Goal: Task Accomplishment & Management: Use online tool/utility

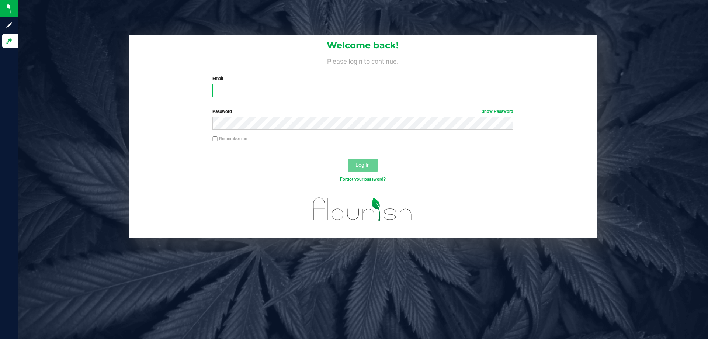
click at [230, 87] on input "Email" at bounding box center [363, 90] width 301 height 13
type input "[EMAIL_ADDRESS][DOMAIN_NAME]"
click at [348, 159] on button "Log In" at bounding box center [363, 165] width 30 height 13
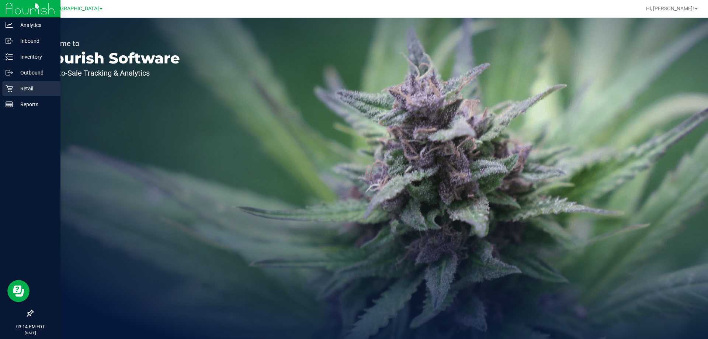
click at [28, 90] on p "Retail" at bounding box center [35, 88] width 44 height 9
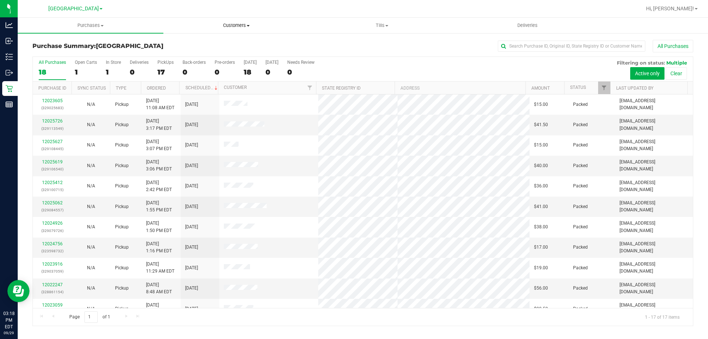
click at [244, 24] on span "Customers" at bounding box center [236, 25] width 145 height 7
click at [190, 44] on span "All customers" at bounding box center [189, 44] width 53 height 6
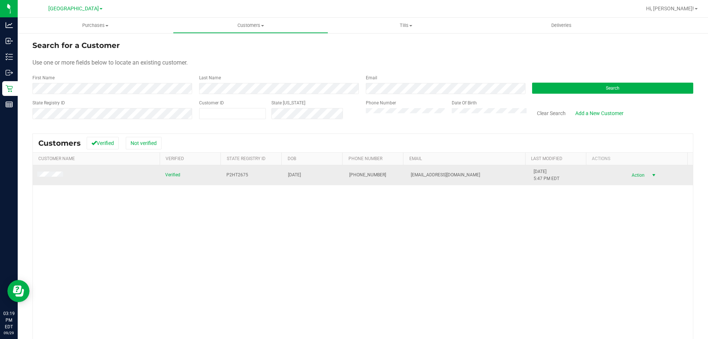
click at [627, 176] on span "Action" at bounding box center [637, 175] width 24 height 10
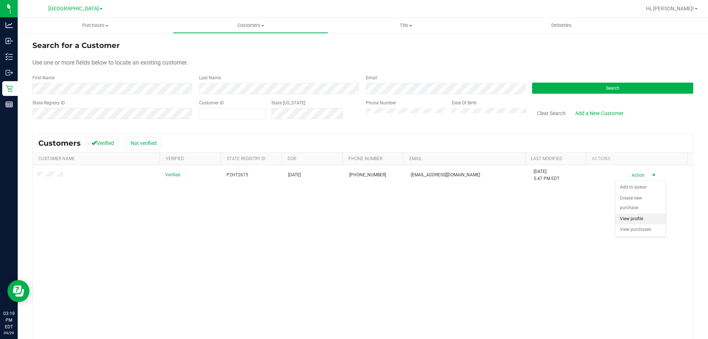
click at [634, 216] on li "View profile" at bounding box center [641, 219] width 50 height 11
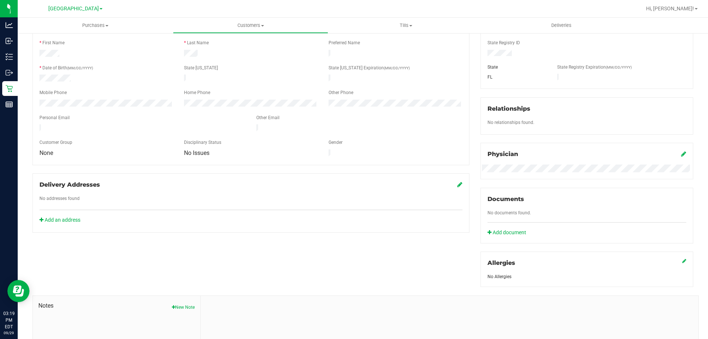
scroll to position [184, 0]
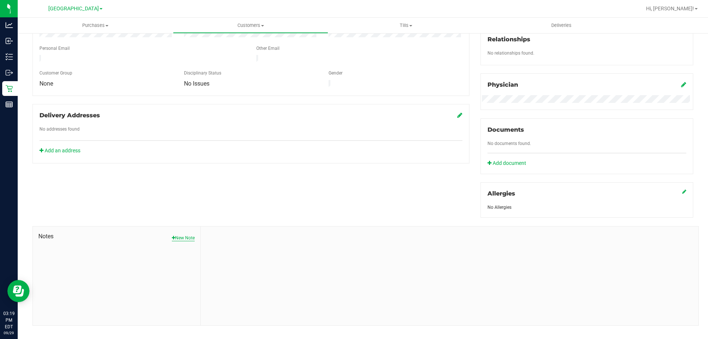
click at [180, 239] on button "New Note" at bounding box center [183, 238] width 23 height 7
click at [238, 256] on input "Note Title" at bounding box center [449, 257] width 487 height 11
type input "RETURN [DATE]"
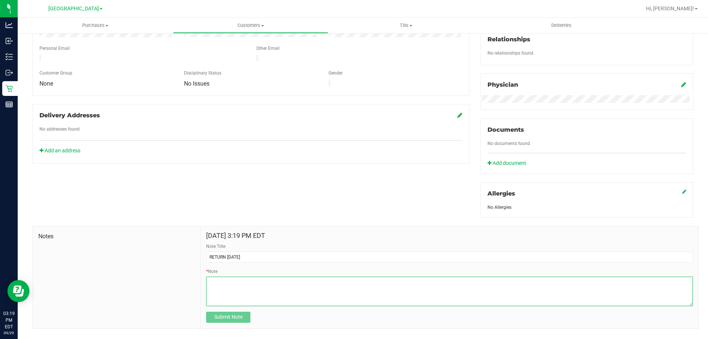
click at [215, 285] on textarea "* Note" at bounding box center [449, 292] width 487 height 30
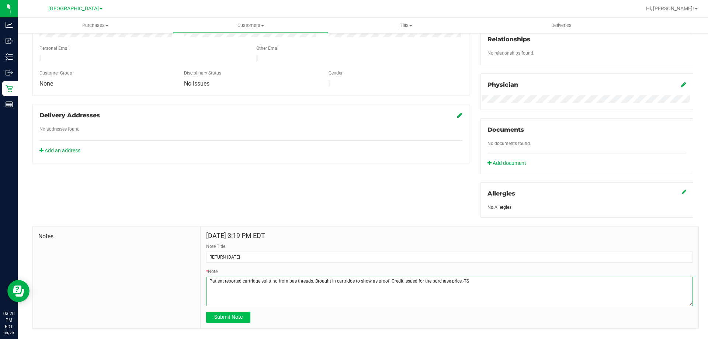
type textarea "Patient reported cartridge splitting from bas threads. Brought in cartridge to …"
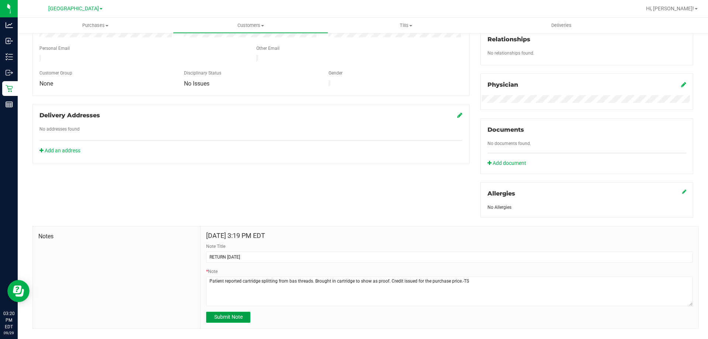
click at [225, 314] on span "Submit Note" at bounding box center [228, 317] width 28 height 6
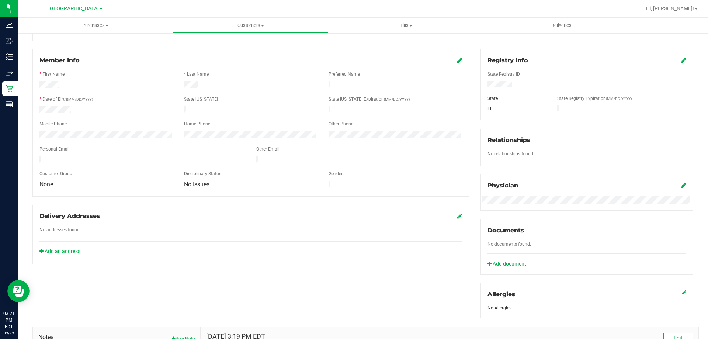
scroll to position [10, 0]
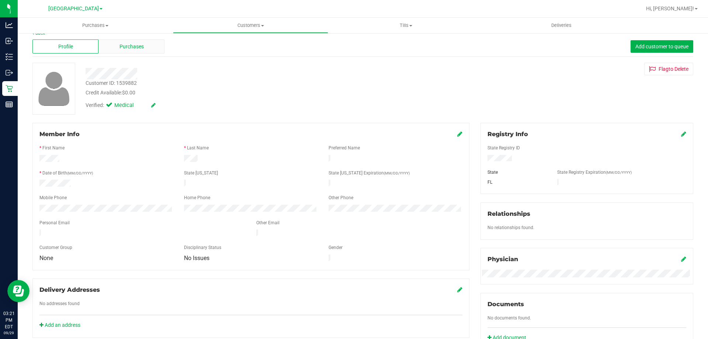
click at [142, 46] on span "Purchases" at bounding box center [132, 47] width 24 height 8
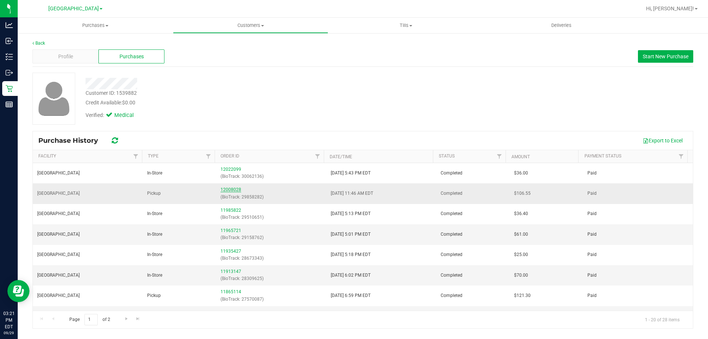
click at [231, 189] on link "12008028" at bounding box center [231, 189] width 21 height 5
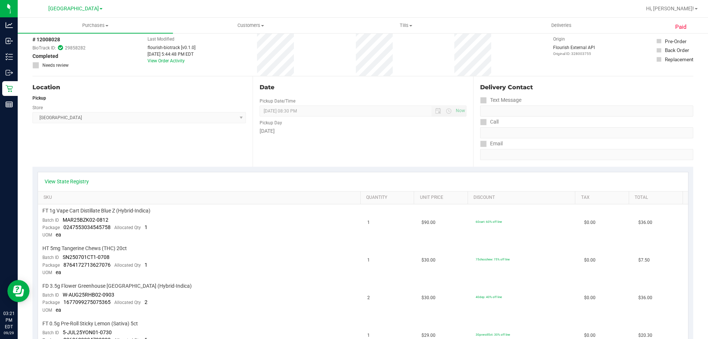
scroll to position [111, 0]
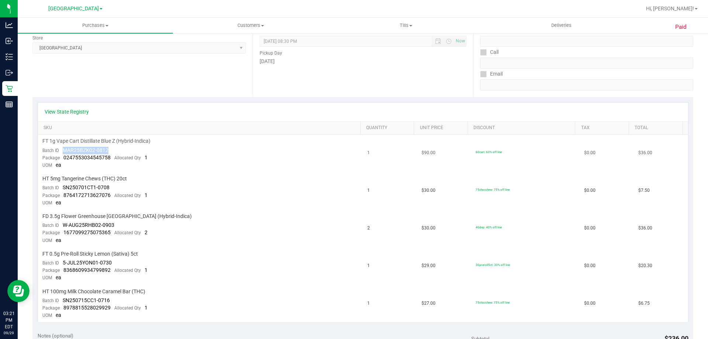
drag, startPoint x: 62, startPoint y: 149, endPoint x: 110, endPoint y: 150, distance: 48.0
click at [110, 150] on td "FT 1g Vape Cart Distillate Blue Z (Hybrid-Indica) Batch ID MAR25BZK02-0812 Pack…" at bounding box center [200, 154] width 325 height 38
copy span "MAR25BZK02-0812"
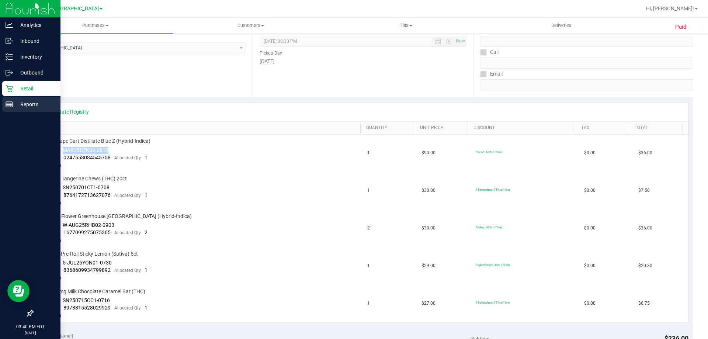
click at [33, 101] on p "Reports" at bounding box center [35, 104] width 44 height 9
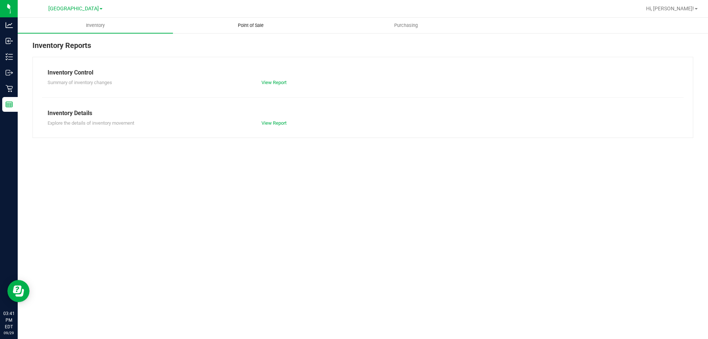
click at [245, 25] on span "Point of Sale" at bounding box center [251, 25] width 46 height 7
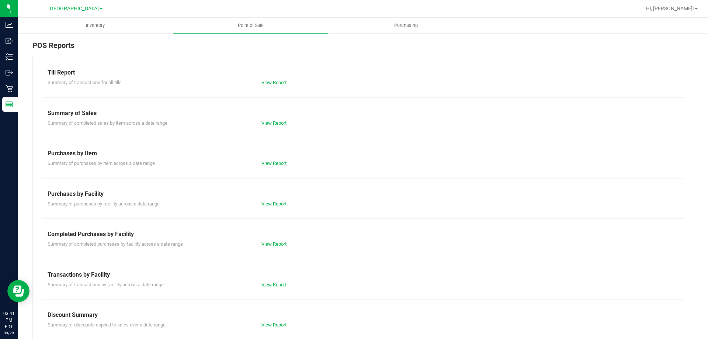
click at [276, 284] on link "View Report" at bounding box center [274, 285] width 25 height 6
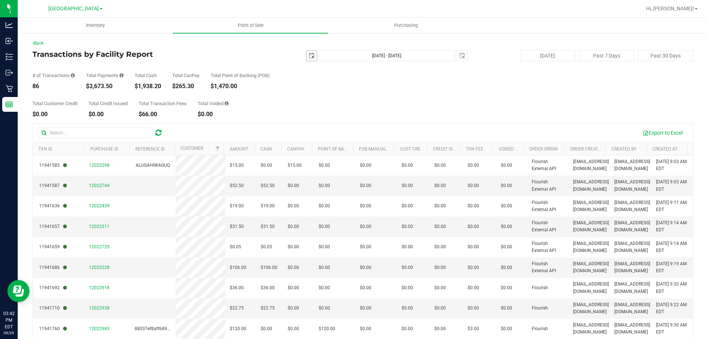
click at [309, 55] on span "select" at bounding box center [312, 56] width 6 height 6
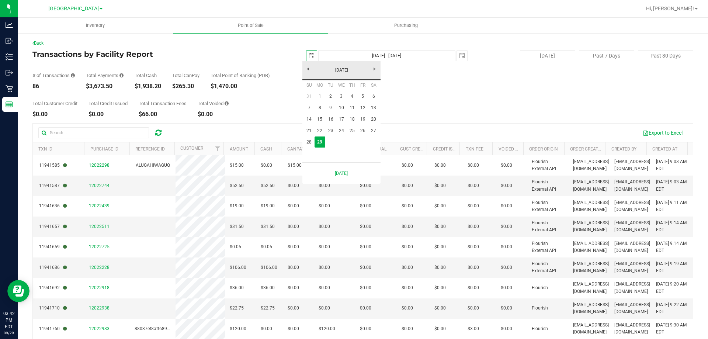
scroll to position [0, 18]
click at [319, 130] on link "22" at bounding box center [320, 130] width 11 height 11
type input "[DATE]"
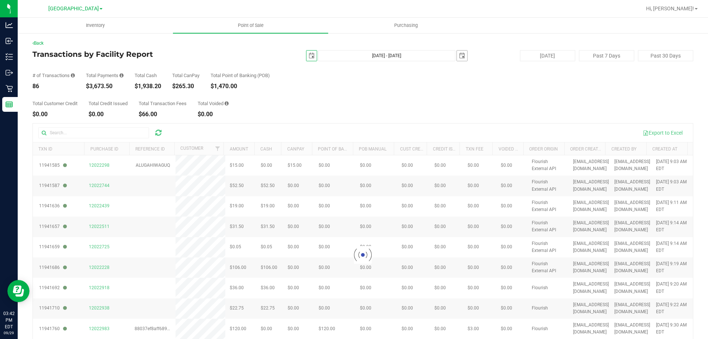
click at [459, 56] on span "select" at bounding box center [462, 56] width 6 height 6
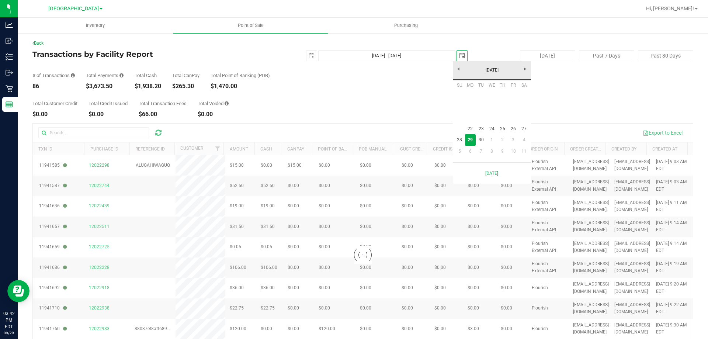
scroll to position [0, 18]
click at [458, 141] on link "28" at bounding box center [460, 139] width 11 height 11
type input "[DATE] - [DATE]"
type input "[DATE]"
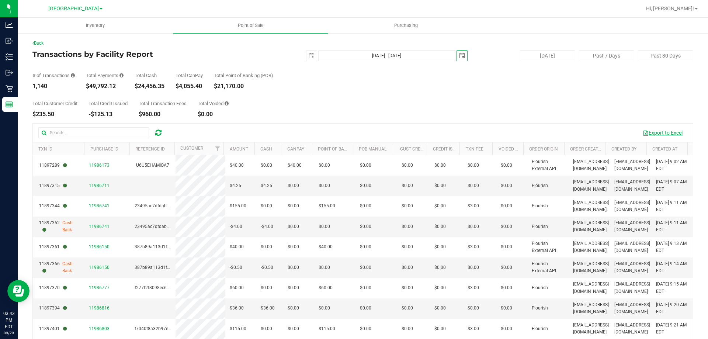
click at [661, 133] on button "Export to Excel" at bounding box center [662, 133] width 49 height 13
click at [654, 133] on button "Export to Excel" at bounding box center [662, 133] width 49 height 13
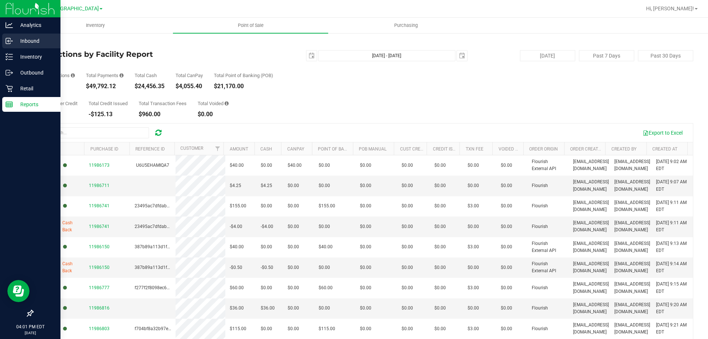
click at [35, 38] on p "Inbound" at bounding box center [35, 41] width 44 height 9
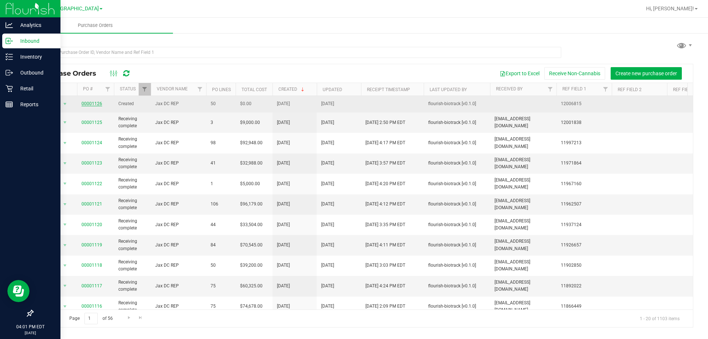
click at [87, 102] on link "00001126" at bounding box center [92, 103] width 21 height 5
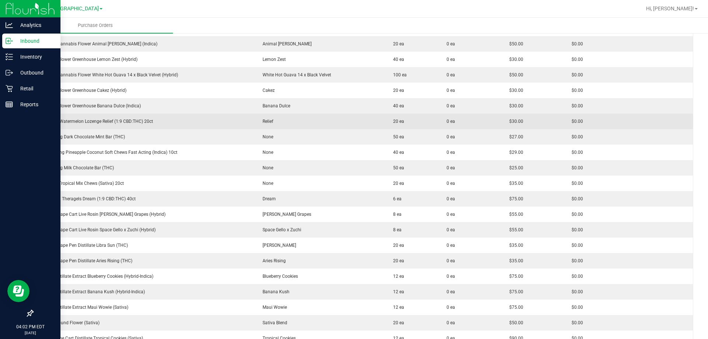
scroll to position [184, 0]
